Goal: Find specific page/section: Find specific page/section

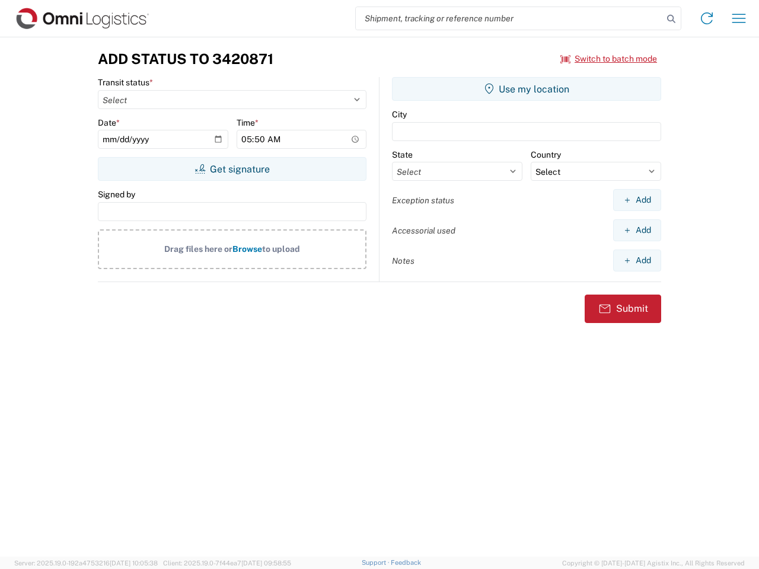
click at [509, 18] on input "search" at bounding box center [509, 18] width 307 height 23
click at [671, 19] on icon at bounding box center [671, 19] width 17 height 17
click at [707, 18] on icon at bounding box center [706, 18] width 19 height 19
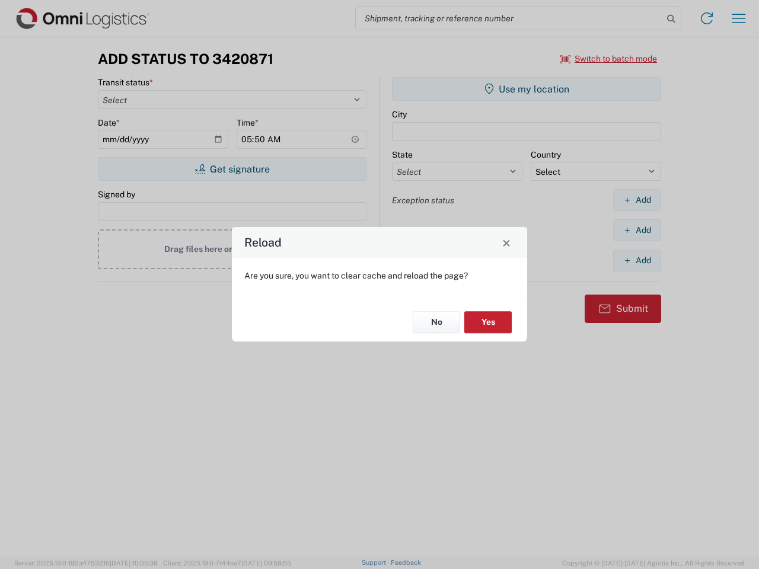
click at [739, 18] on div "Reload Are you sure, you want to clear cache and reload the page? No Yes" at bounding box center [379, 284] width 759 height 569
click at [609, 59] on div "Reload Are you sure, you want to clear cache and reload the page? No Yes" at bounding box center [379, 284] width 759 height 569
click at [232, 169] on div "Reload Are you sure, you want to clear cache and reload the page? No Yes" at bounding box center [379, 284] width 759 height 569
click at [526, 89] on div "Reload Are you sure, you want to clear cache and reload the page? No Yes" at bounding box center [379, 284] width 759 height 569
click at [637, 200] on div "Reload Are you sure, you want to clear cache and reload the page? No Yes" at bounding box center [379, 284] width 759 height 569
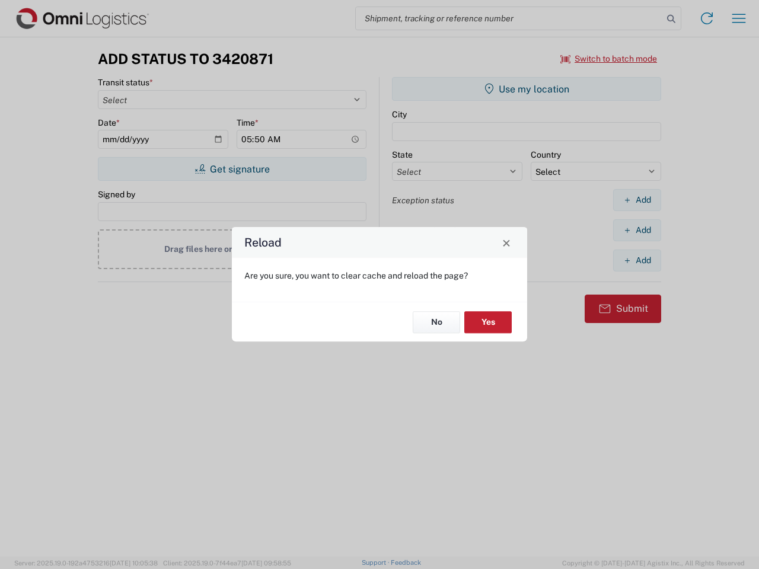
click at [637, 230] on div "Reload Are you sure, you want to clear cache and reload the page? No Yes" at bounding box center [379, 284] width 759 height 569
click at [637, 260] on div "Reload Are you sure, you want to clear cache and reload the page? No Yes" at bounding box center [379, 284] width 759 height 569
